Goal: Task Accomplishment & Management: Use online tool/utility

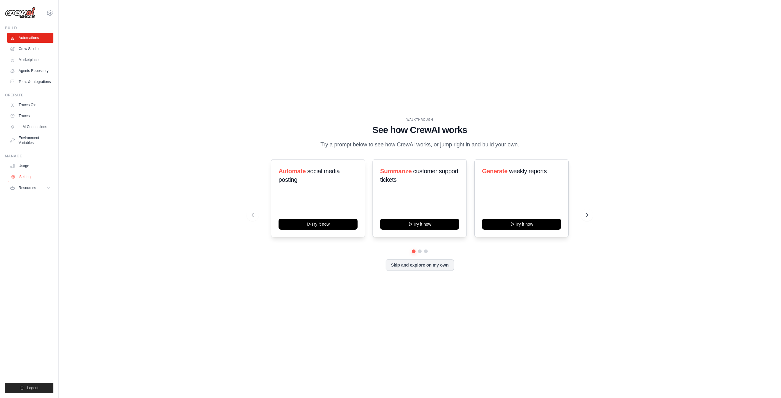
click at [24, 175] on link "Settings" at bounding box center [31, 177] width 46 height 10
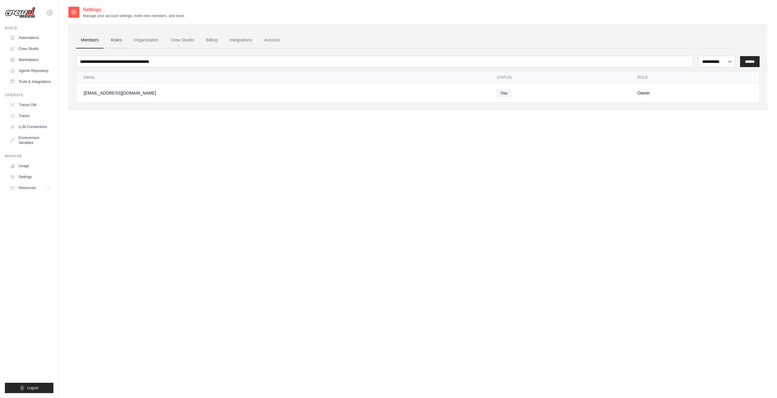
click at [118, 38] on link "Roles" at bounding box center [116, 40] width 21 height 16
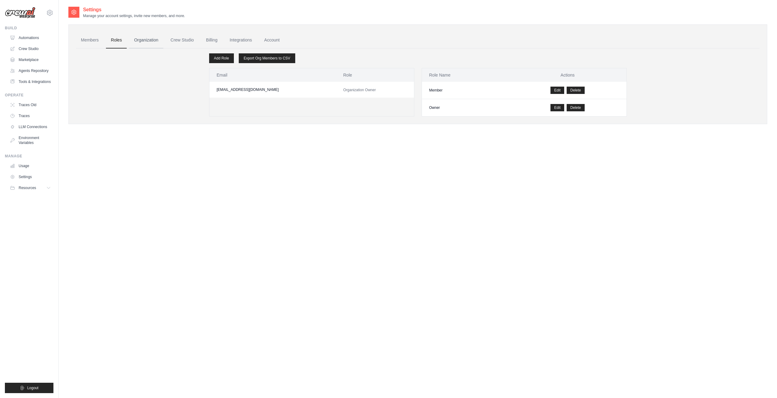
click at [150, 45] on link "Organization" at bounding box center [146, 40] width 34 height 16
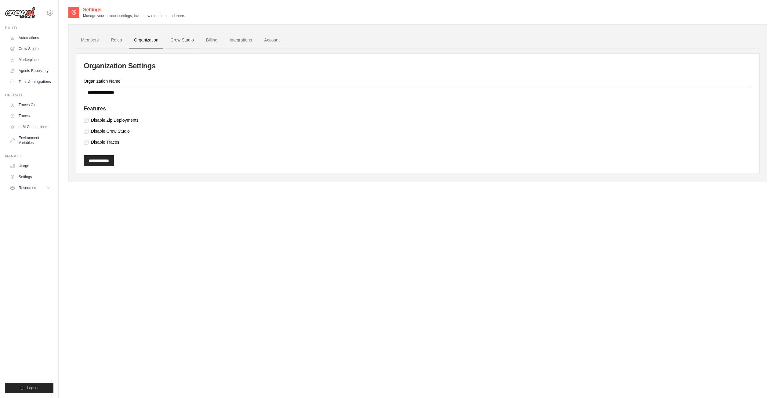
click at [186, 41] on link "Crew Studio" at bounding box center [182, 40] width 33 height 16
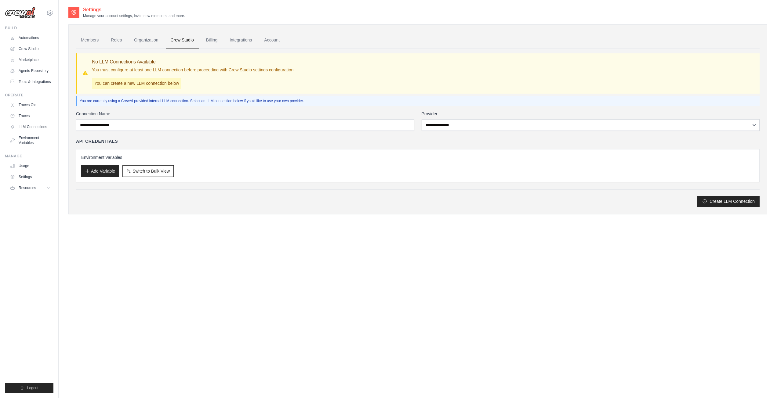
drag, startPoint x: 213, startPoint y: 41, endPoint x: 223, endPoint y: 43, distance: 9.9
click at [214, 42] on link "Billing" at bounding box center [211, 40] width 21 height 16
click at [236, 45] on link "Integrations" at bounding box center [241, 40] width 32 height 16
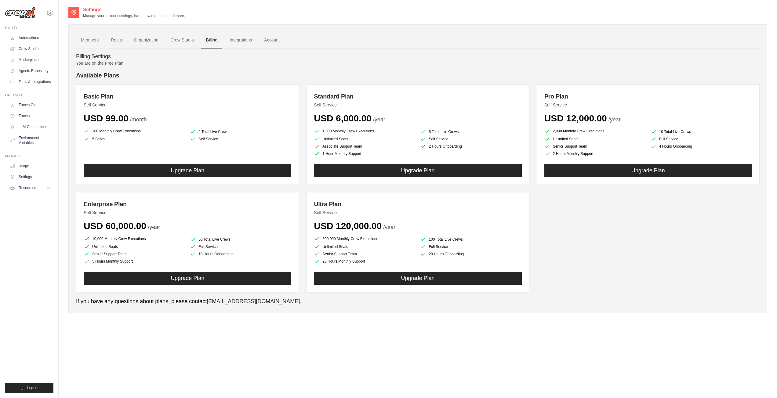
click at [268, 44] on link "Account" at bounding box center [271, 40] width 25 height 16
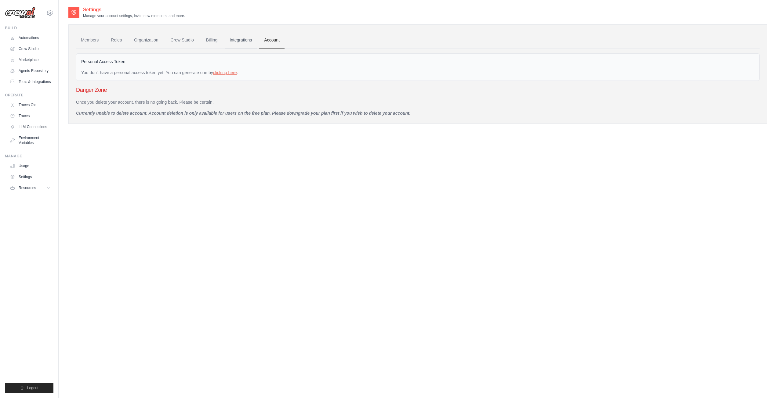
drag, startPoint x: 241, startPoint y: 36, endPoint x: 243, endPoint y: 43, distance: 7.1
click at [241, 37] on link "Integrations" at bounding box center [241, 40] width 32 height 16
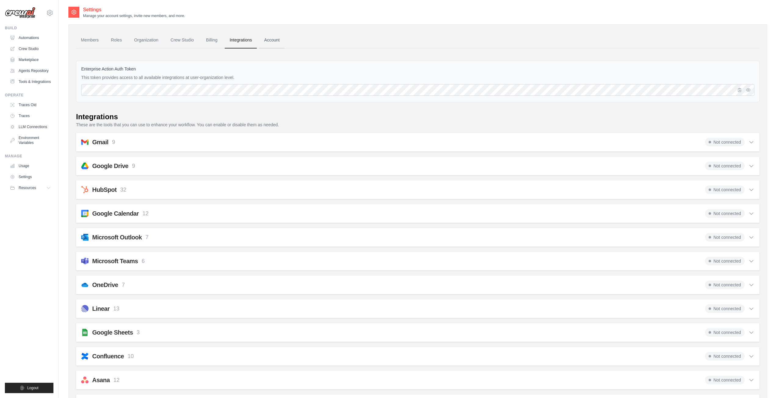
click at [270, 40] on link "Account" at bounding box center [271, 40] width 25 height 16
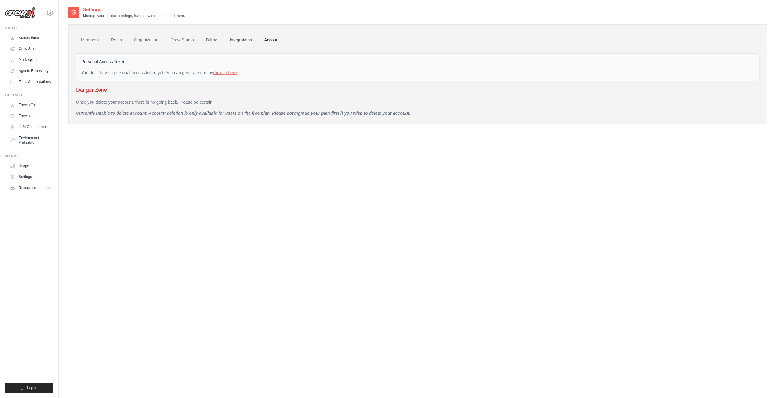
click at [245, 38] on link "Integrations" at bounding box center [241, 40] width 32 height 16
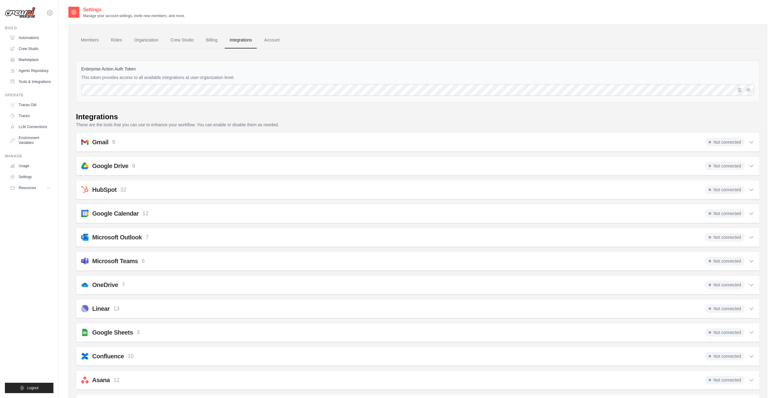
click at [210, 39] on link "Billing" at bounding box center [211, 40] width 21 height 16
click at [179, 40] on link "Crew Studio" at bounding box center [182, 40] width 33 height 16
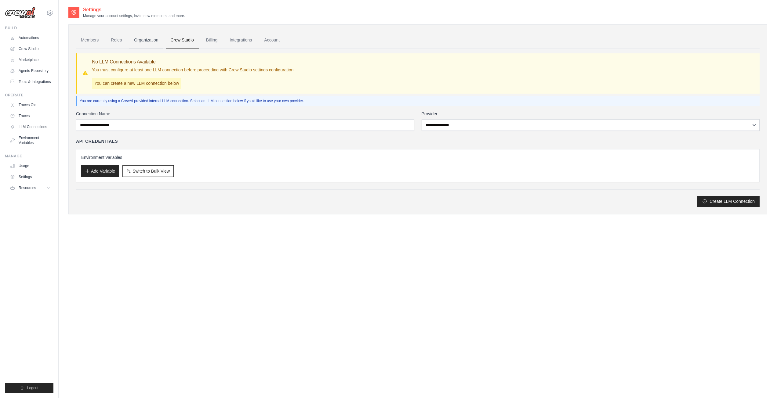
click at [135, 40] on link "Organization" at bounding box center [146, 40] width 34 height 16
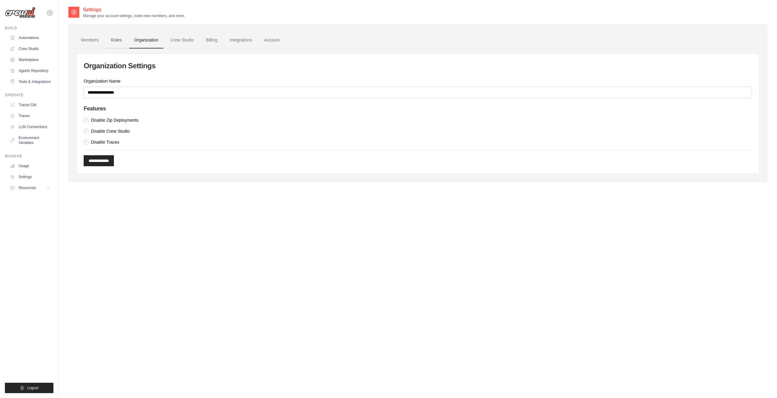
click at [112, 42] on link "Roles" at bounding box center [116, 40] width 21 height 16
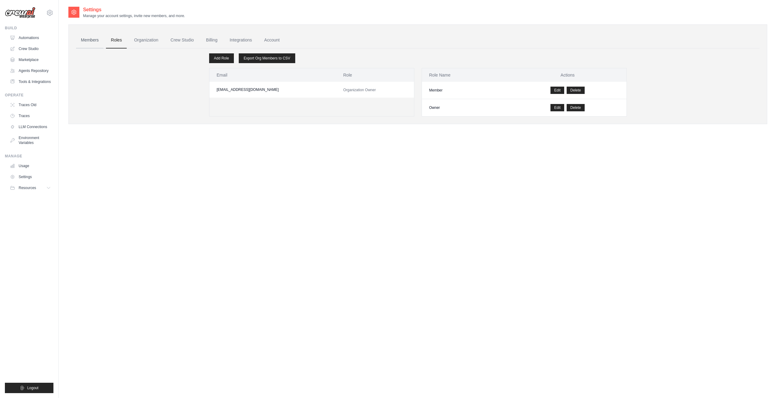
click at [83, 42] on link "Members" at bounding box center [89, 40] width 27 height 16
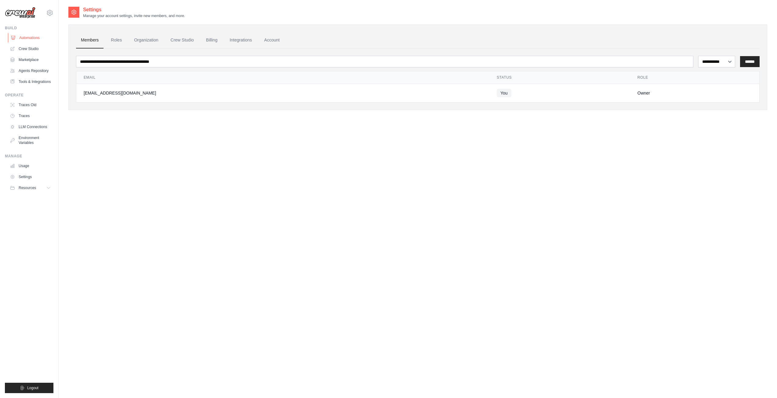
click at [31, 39] on link "Automations" at bounding box center [31, 38] width 46 height 10
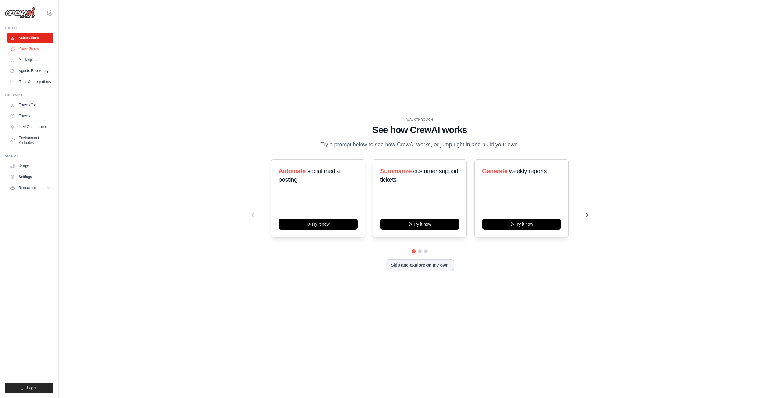
click at [31, 46] on link "Crew Studio" at bounding box center [31, 49] width 46 height 10
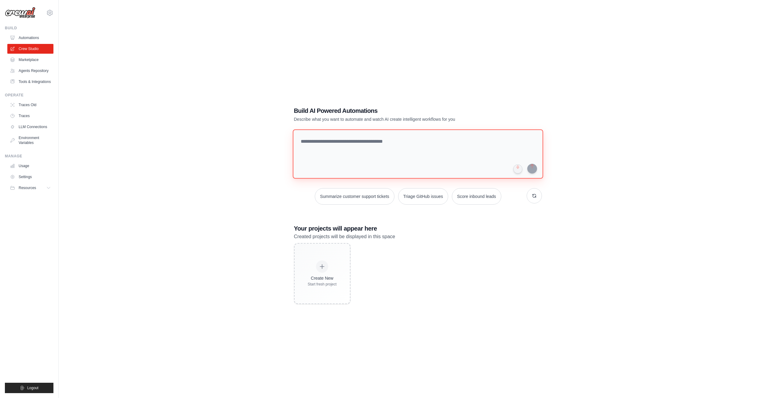
click at [385, 143] on textarea at bounding box center [417, 153] width 250 height 49
click at [632, 147] on div "Build AI Powered Automations Describe what you want to automate and watch AI cr…" at bounding box center [417, 205] width 699 height 398
